Goal: Communication & Community: Answer question/provide support

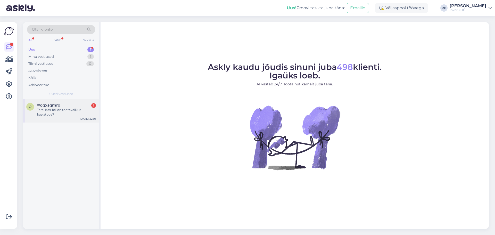
click at [56, 108] on div "Tere! Kas Teil on tootevalikus kaelatuge?" at bounding box center [66, 111] width 59 height 9
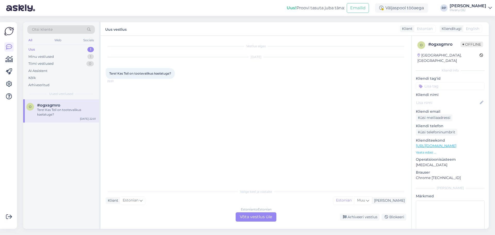
click at [250, 216] on div "Estonian to Estonian Võta vestlus üle" at bounding box center [255, 216] width 41 height 9
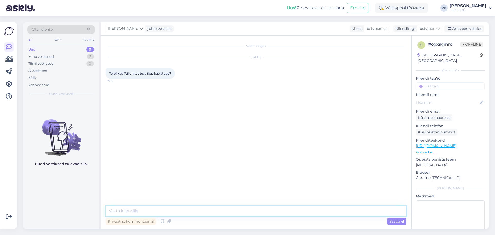
click at [189, 215] on textarea at bounding box center [256, 210] width 300 height 11
paste textarea "[URL][DOMAIN_NAME]"
type textarea "Tere, [PERSON_NAME] ole pakkuda, aga leiate [URL][DOMAIN_NAME]"
click at [396, 221] on span "Saada" at bounding box center [396, 221] width 15 height 5
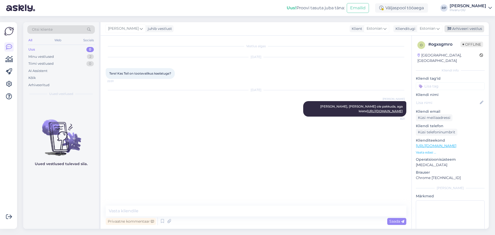
click at [477, 29] on div "Arhiveeri vestlus" at bounding box center [464, 28] width 40 height 7
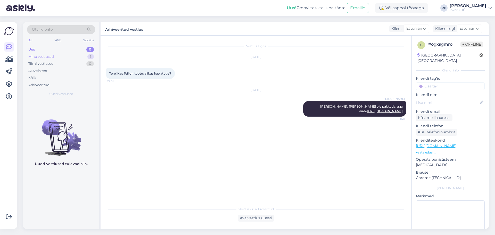
click at [40, 54] on div "Minu vestlused" at bounding box center [41, 56] width 26 height 5
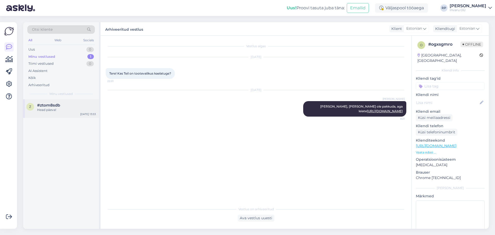
click at [52, 110] on div "Head päeva!" at bounding box center [66, 109] width 59 height 5
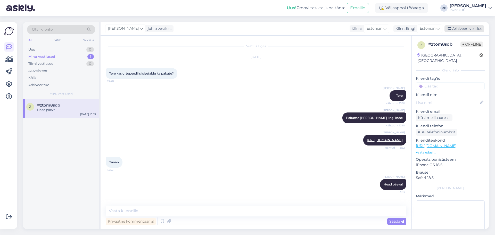
click at [459, 28] on div "Arhiveeri vestlus" at bounding box center [464, 28] width 40 height 7
